Goal: Information Seeking & Learning: Learn about a topic

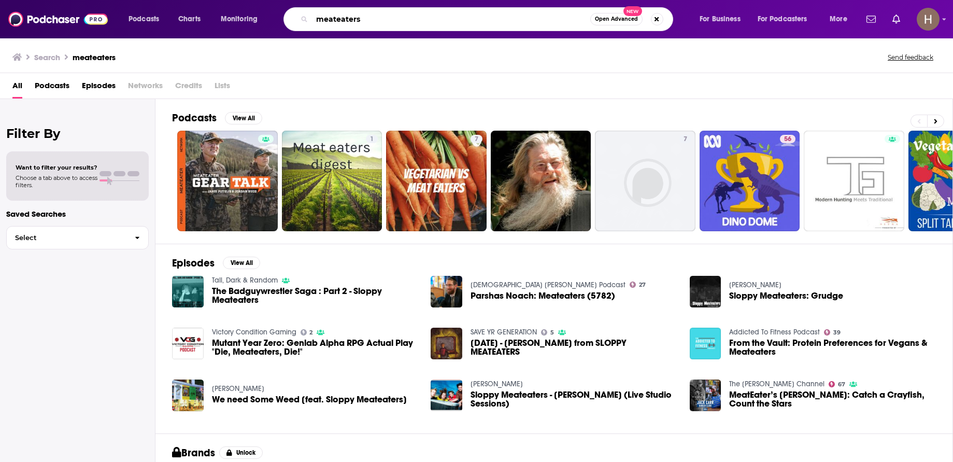
click at [405, 16] on input "meateaters" at bounding box center [451, 19] width 278 height 17
type input "meateater"
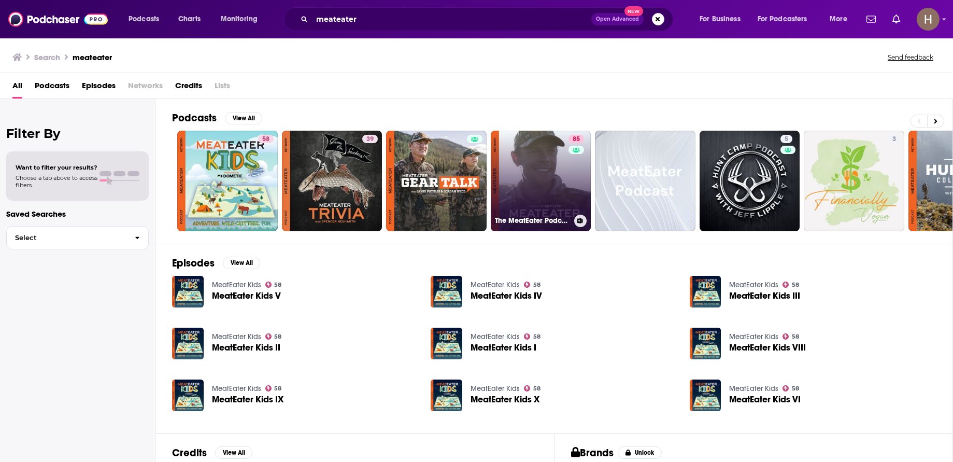
click at [539, 172] on link "85 The MeatEater Podcast" at bounding box center [541, 181] width 101 height 101
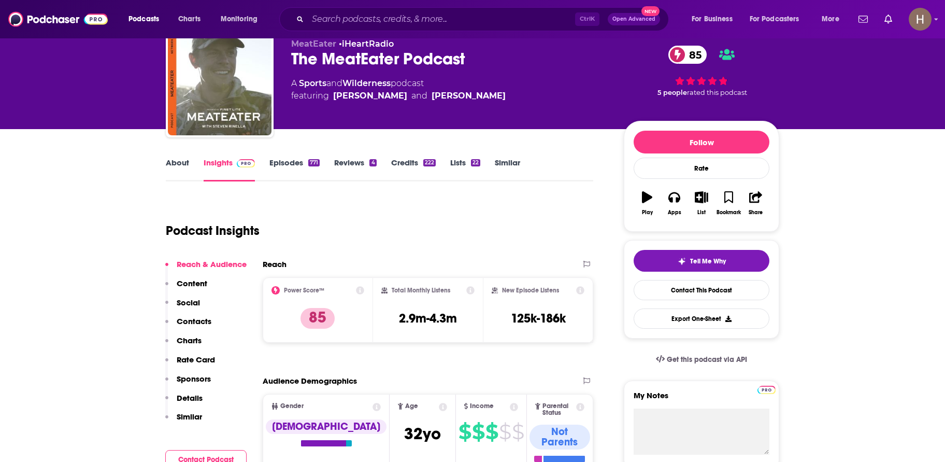
scroll to position [104, 0]
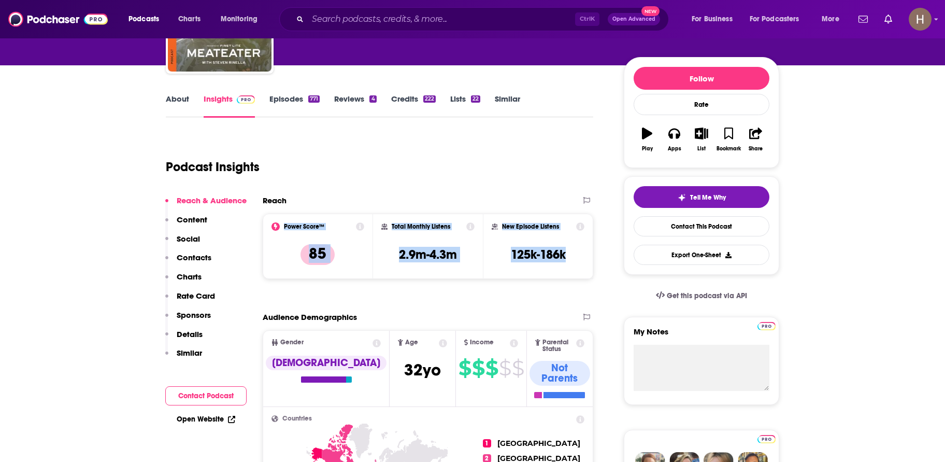
drag, startPoint x: 575, startPoint y: 256, endPoint x: 260, endPoint y: 226, distance: 316.4
copy div "Power Score™ 85 Total Monthly Listens 2.9m-4.3m New Episode Listens 125k-186k"
